Goal: Task Accomplishment & Management: Complete application form

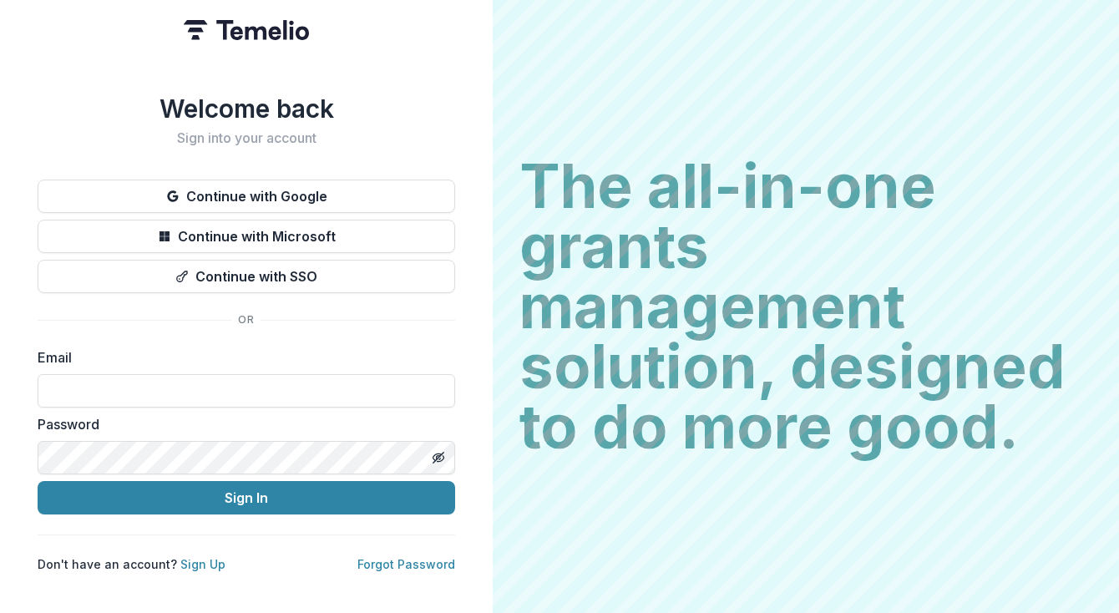
type input "**********"
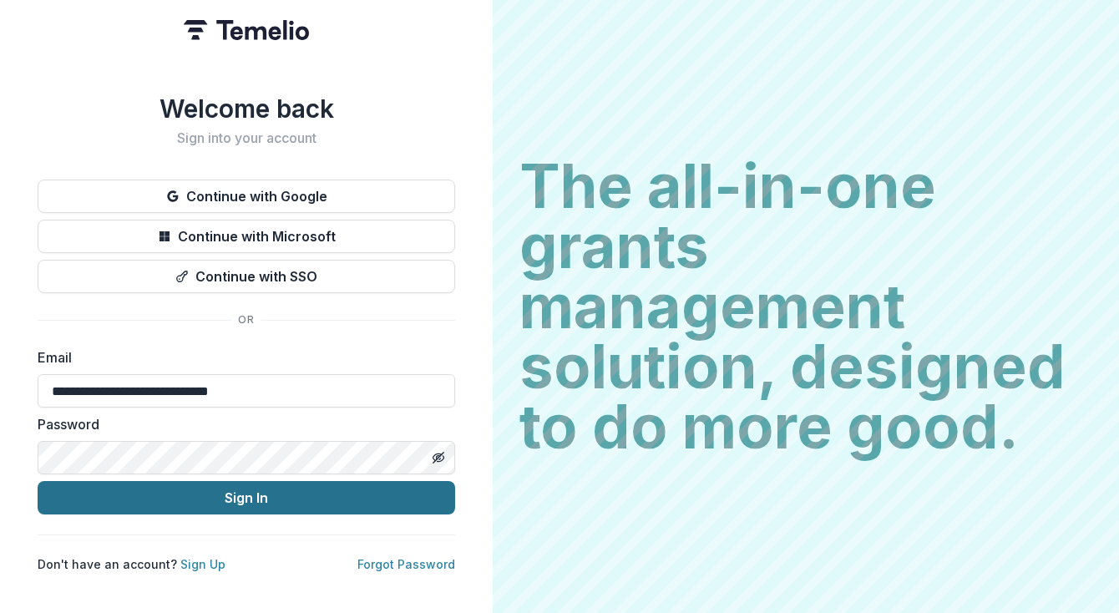
click at [191, 490] on button "Sign In" at bounding box center [247, 497] width 418 height 33
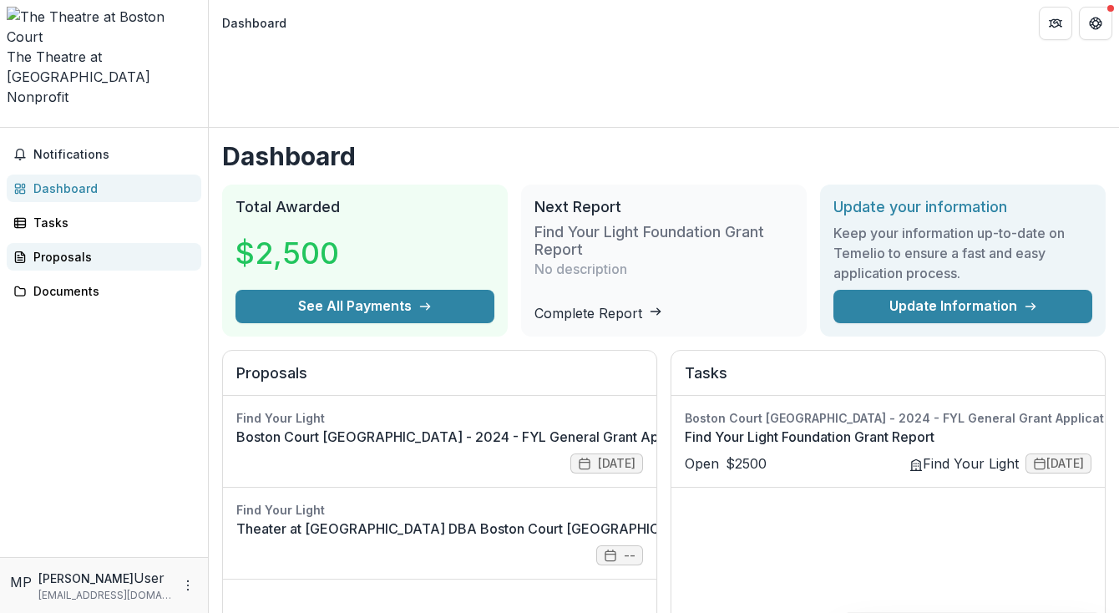
click at [89, 248] on div "Proposals" at bounding box center [110, 257] width 155 height 18
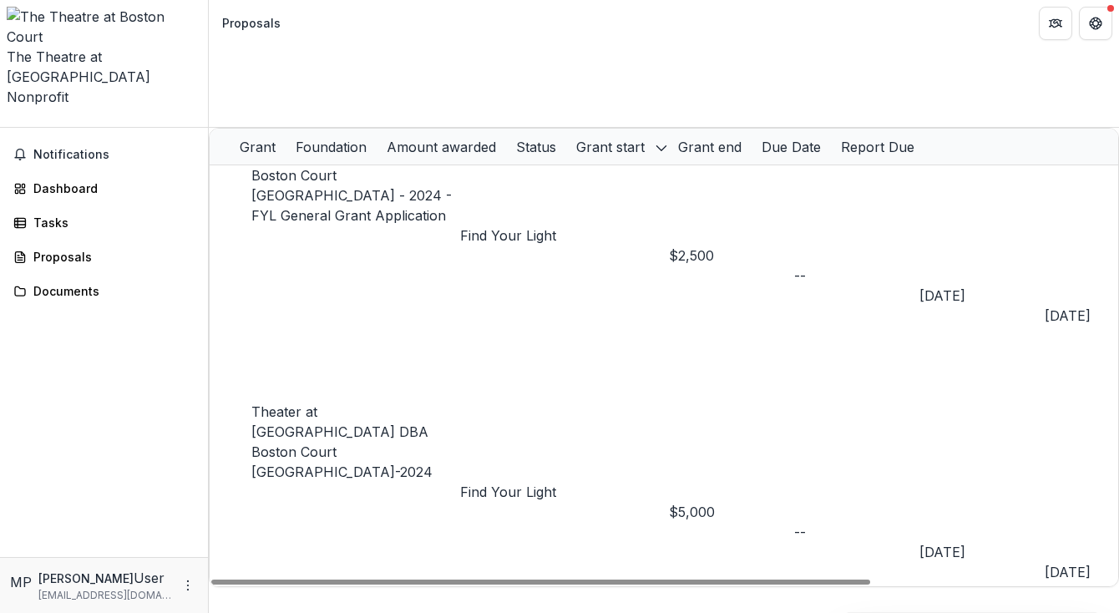
click at [160, 47] on div "The Theatre at [GEOGRAPHIC_DATA]" at bounding box center [104, 67] width 195 height 40
click at [7, 122] on icon "Open entity switcher" at bounding box center [7, 122] width 0 height 0
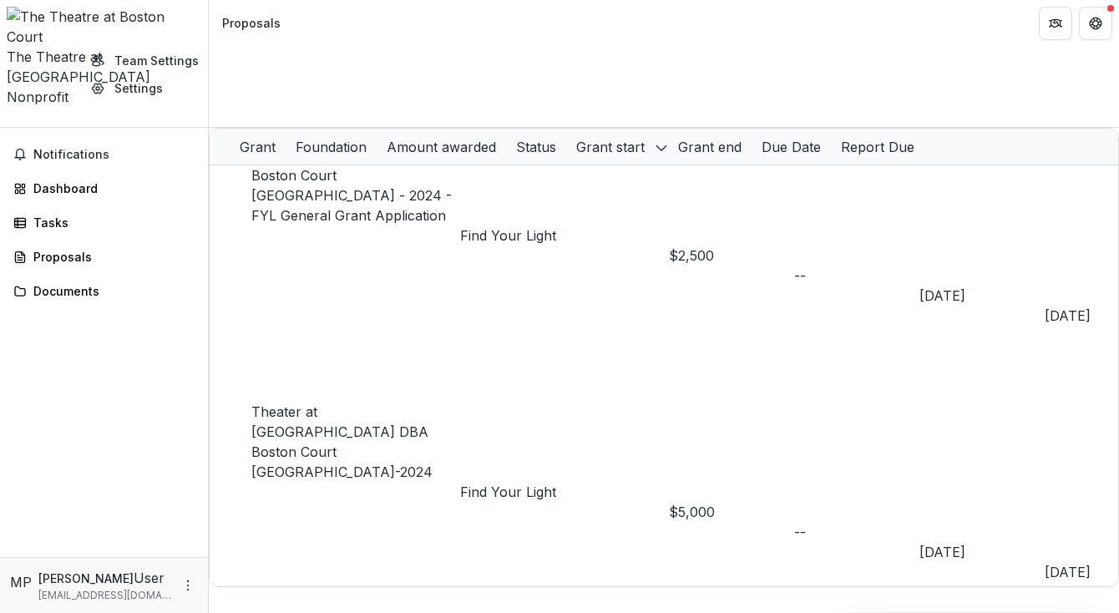
click at [7, 122] on icon "Open entity switcher" at bounding box center [7, 122] width 0 height 0
click at [76, 180] on div "Dashboard" at bounding box center [110, 189] width 155 height 18
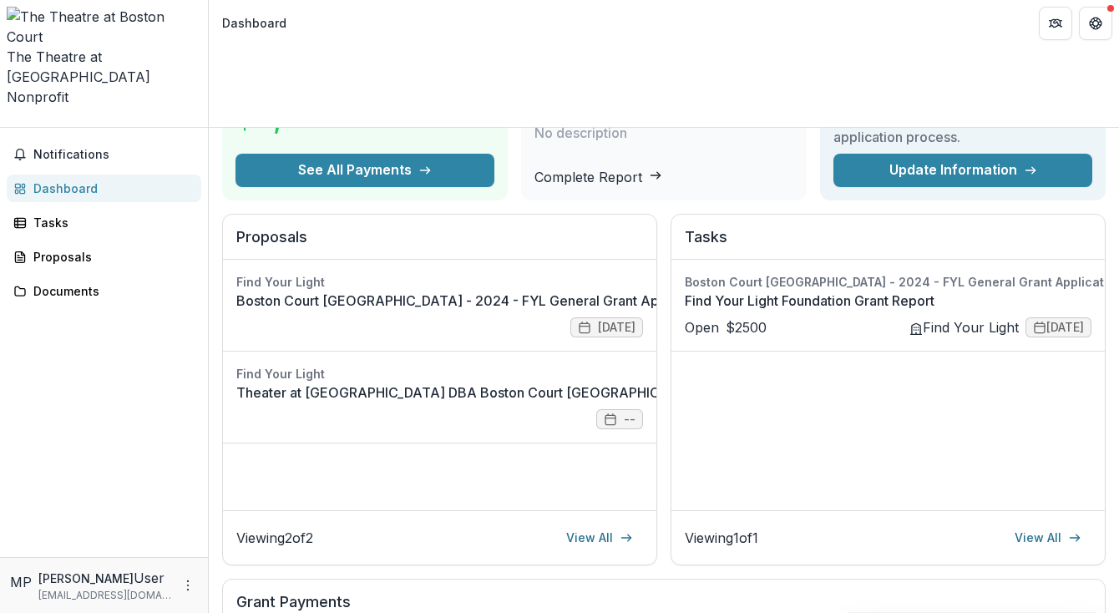
scroll to position [131, 0]
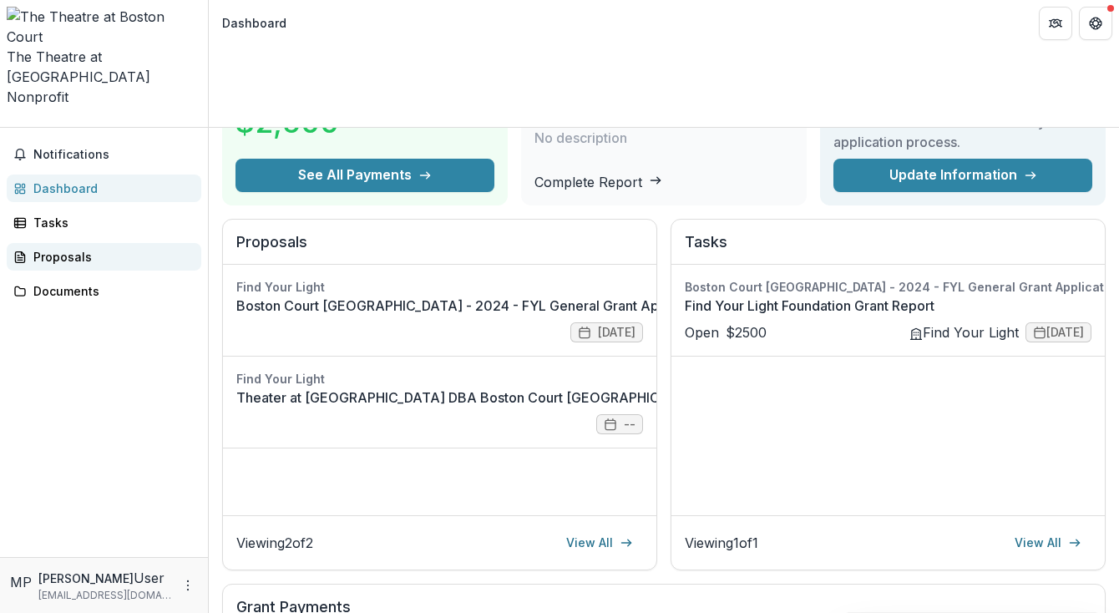
click at [79, 248] on div "Proposals" at bounding box center [110, 257] width 155 height 18
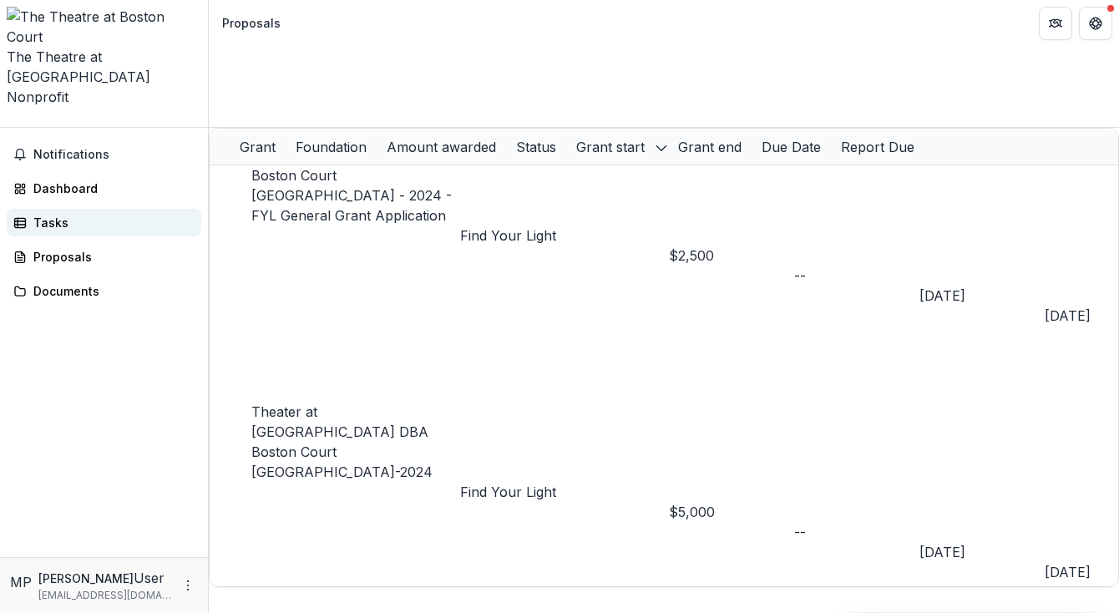
click at [79, 214] on div "Tasks" at bounding box center [110, 223] width 155 height 18
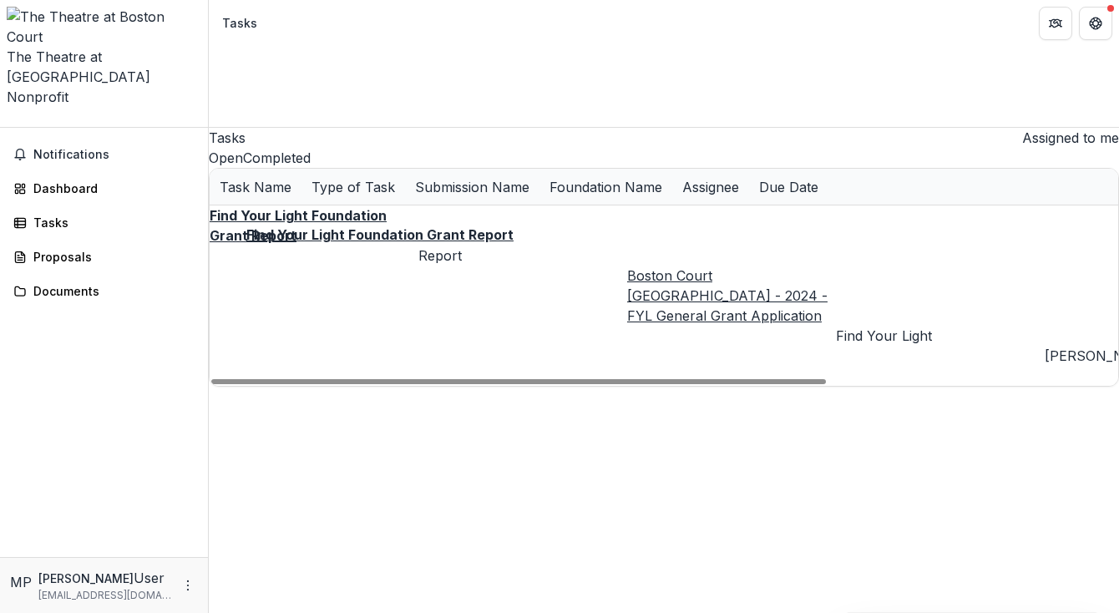
click at [387, 207] on u "Find Your Light Foundation Grant Report" at bounding box center [298, 225] width 177 height 37
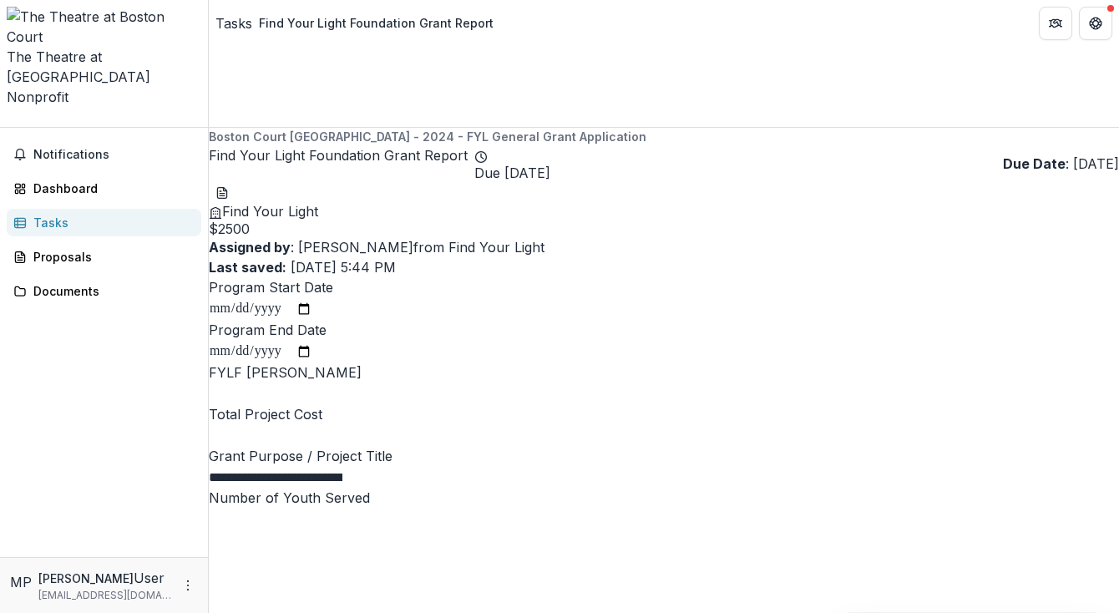
type input "******"
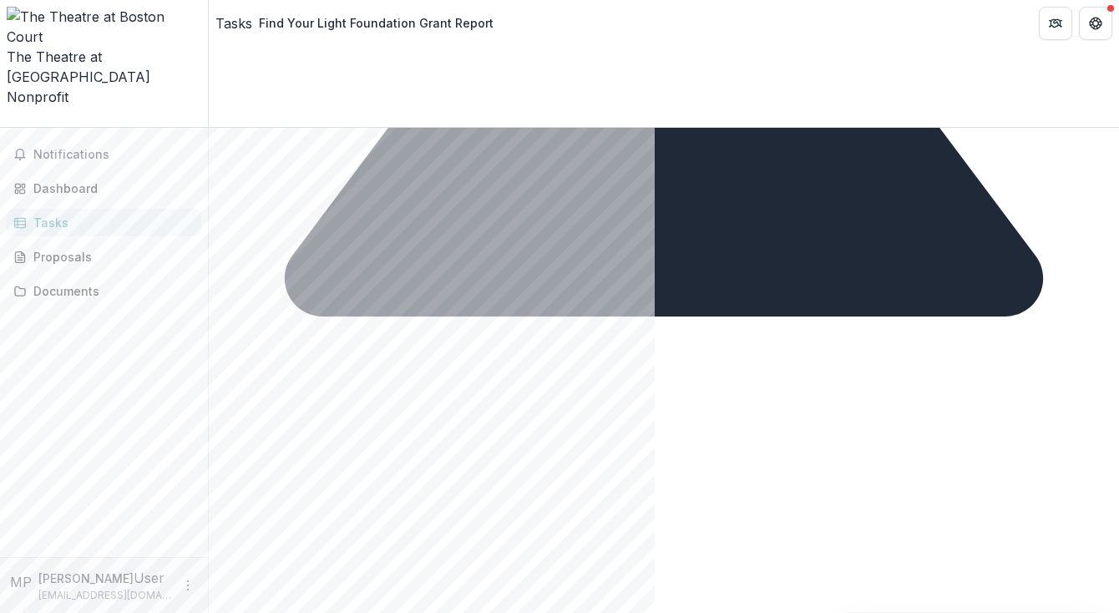
scroll to position [812, 0]
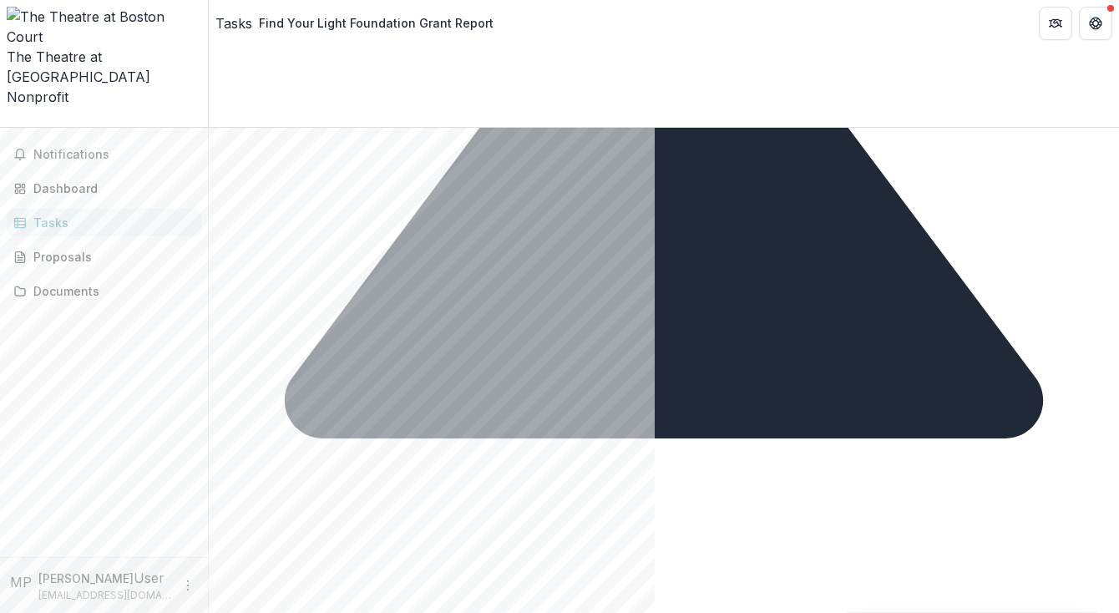
click at [18, 132] on polyline "Open entity switcher" at bounding box center [15, 133] width 6 height 3
click at [148, 248] on div "Proposals" at bounding box center [110, 257] width 155 height 18
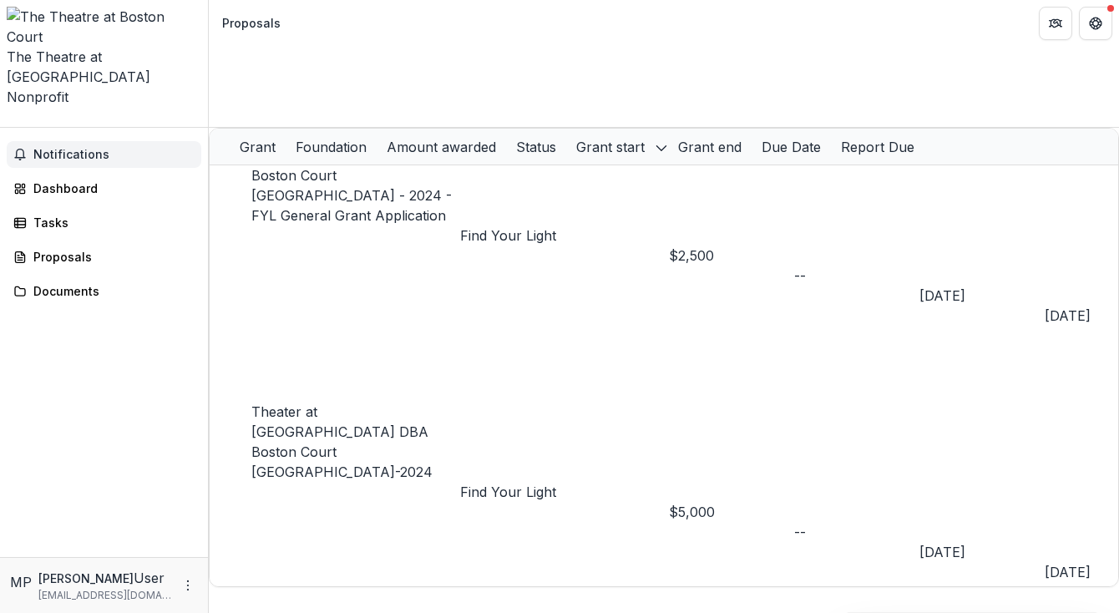
click at [94, 148] on span "Notifications" at bounding box center [113, 155] width 161 height 14
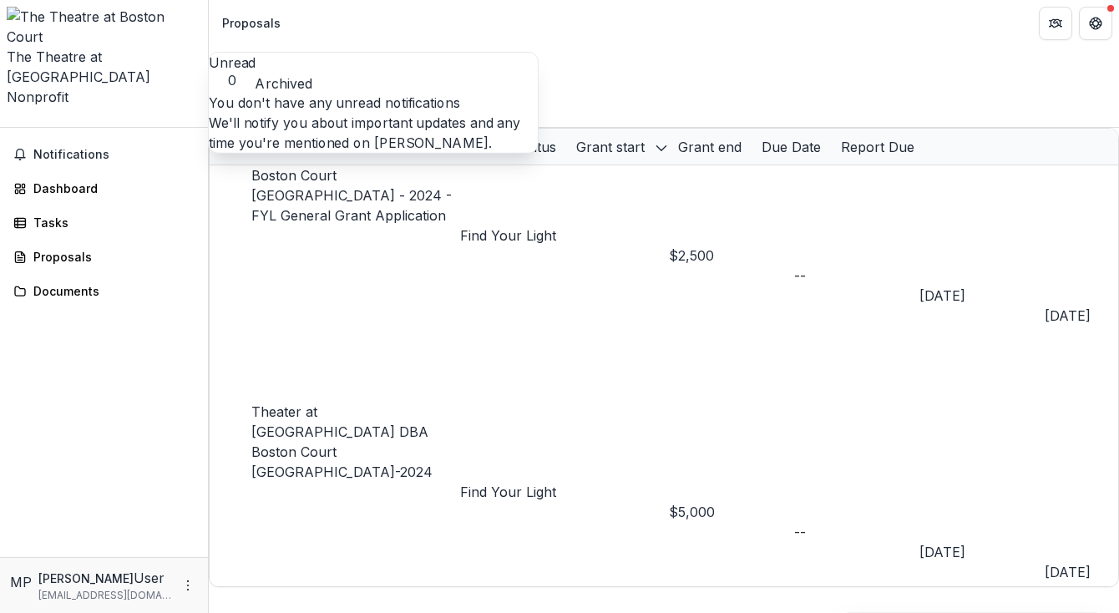
click at [175, 362] on div "Notifications Unread 0 Archived You don't have any unread notifications We'll n…" at bounding box center [104, 342] width 208 height 429
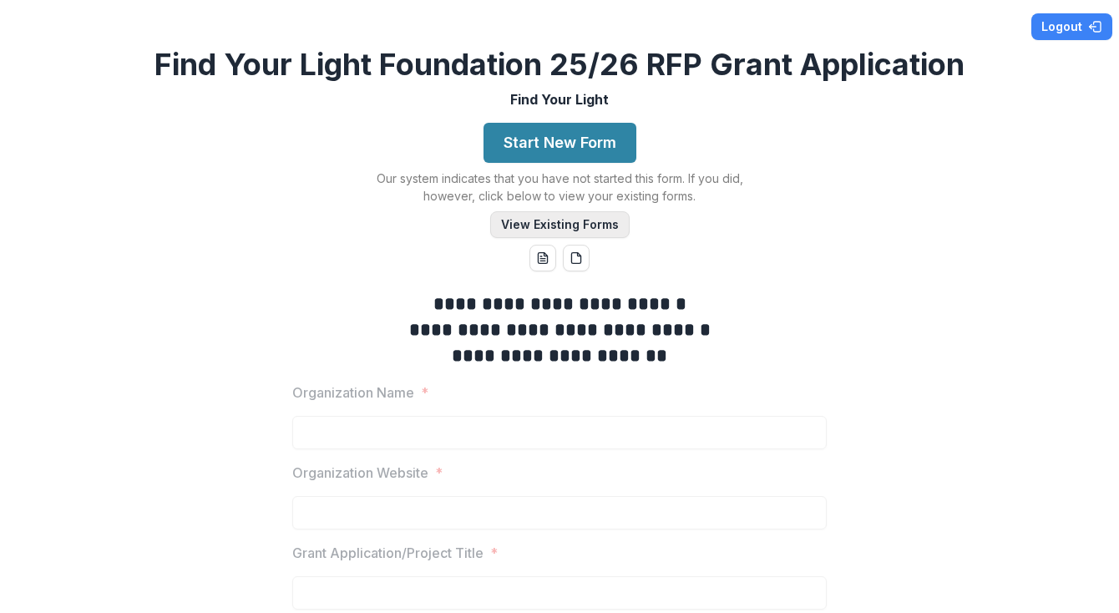
click at [599, 218] on button "View Existing Forms" at bounding box center [560, 224] width 140 height 27
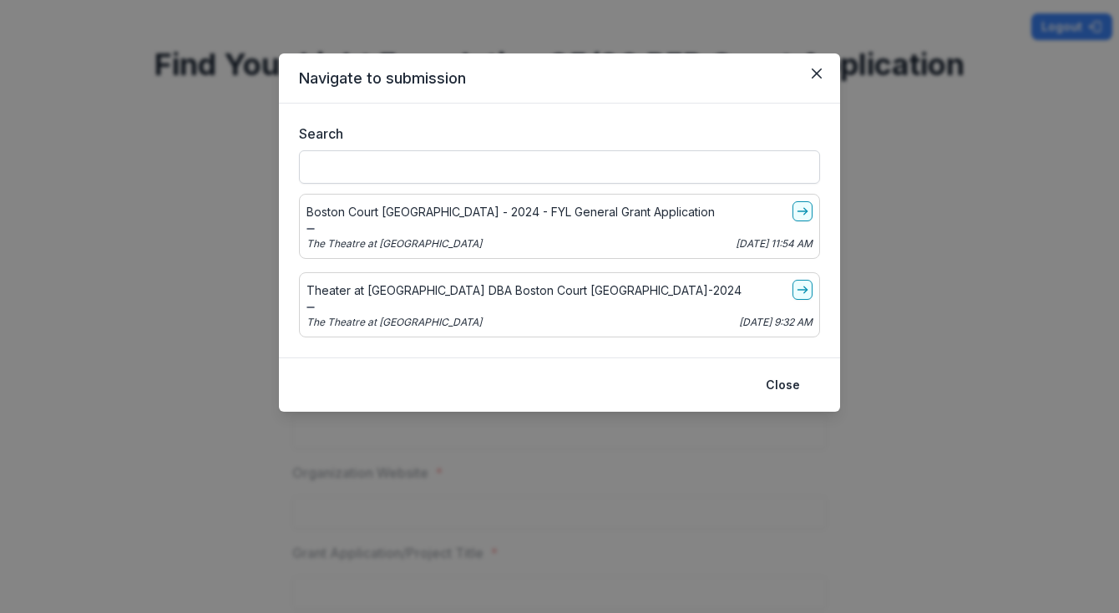
click at [603, 172] on input "Search" at bounding box center [559, 166] width 521 height 33
type input "****"
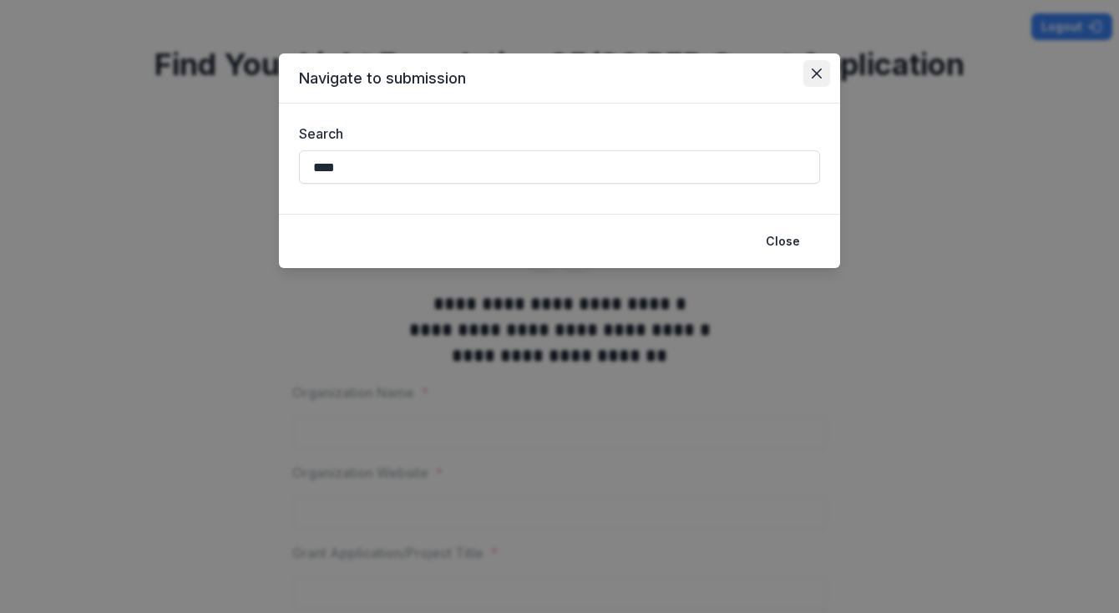
click at [819, 74] on icon "Close" at bounding box center [817, 74] width 10 height 10
